Goal: Information Seeking & Learning: Learn about a topic

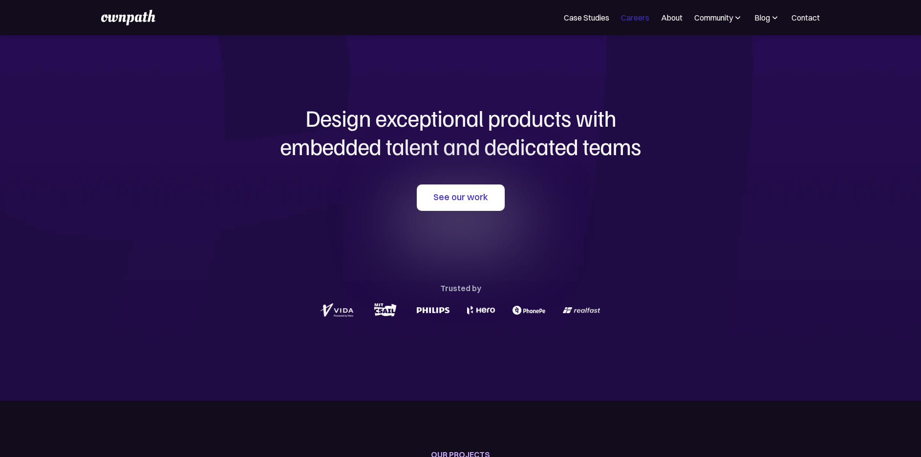
click at [632, 12] on link "Careers" at bounding box center [635, 18] width 28 height 12
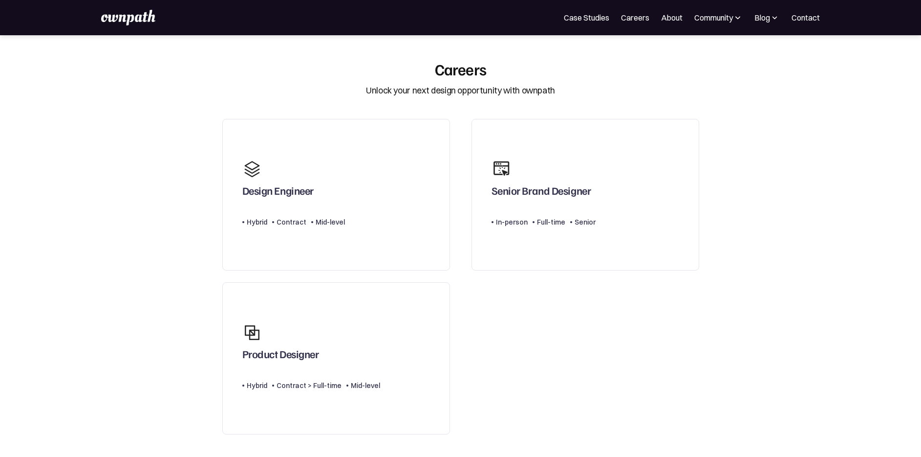
click at [571, 52] on body "Join ownpath's growing WhatsApp community for designers! Request an Invite For …" at bounding box center [460, 390] width 921 height 780
click at [119, 21] on img at bounding box center [128, 18] width 54 height 16
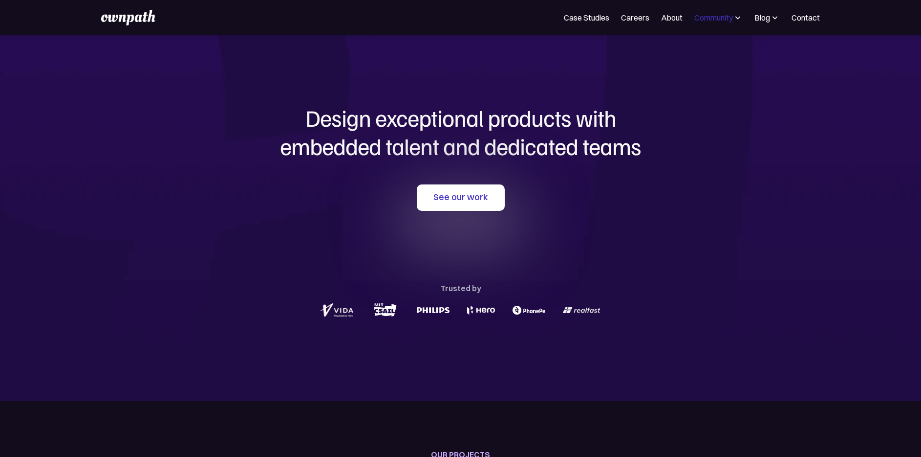
click at [715, 19] on div "Community" at bounding box center [714, 18] width 39 height 12
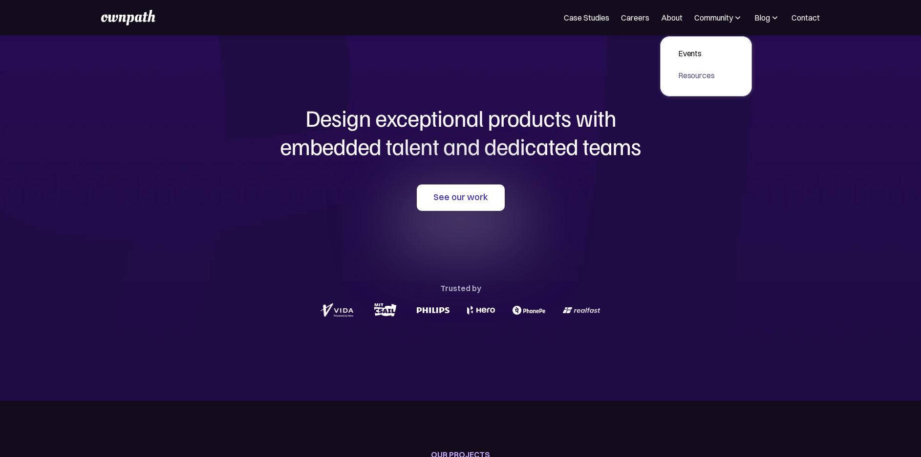
click at [697, 79] on div "Resources" at bounding box center [696, 75] width 37 height 12
click at [519, 94] on div "Design exceptional products with embedded talent and dedicated teams with us Se…" at bounding box center [460, 211] width 469 height 352
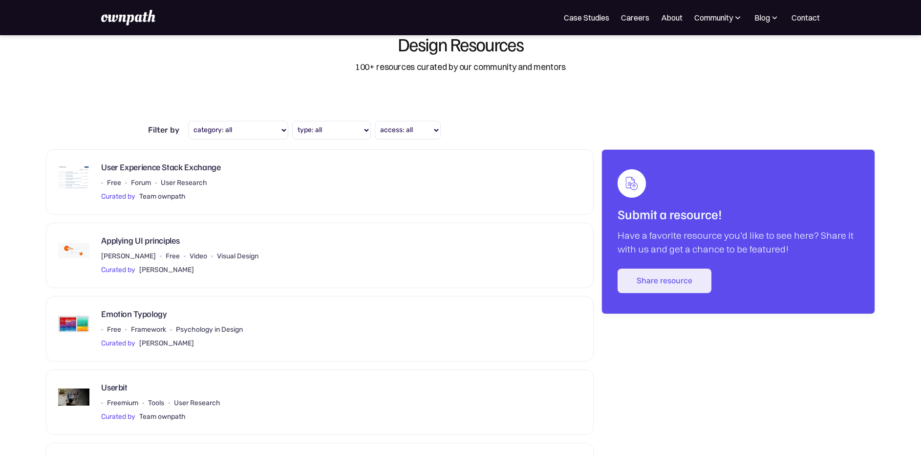
scroll to position [31, 0]
